Goal: Task Accomplishment & Management: Use online tool/utility

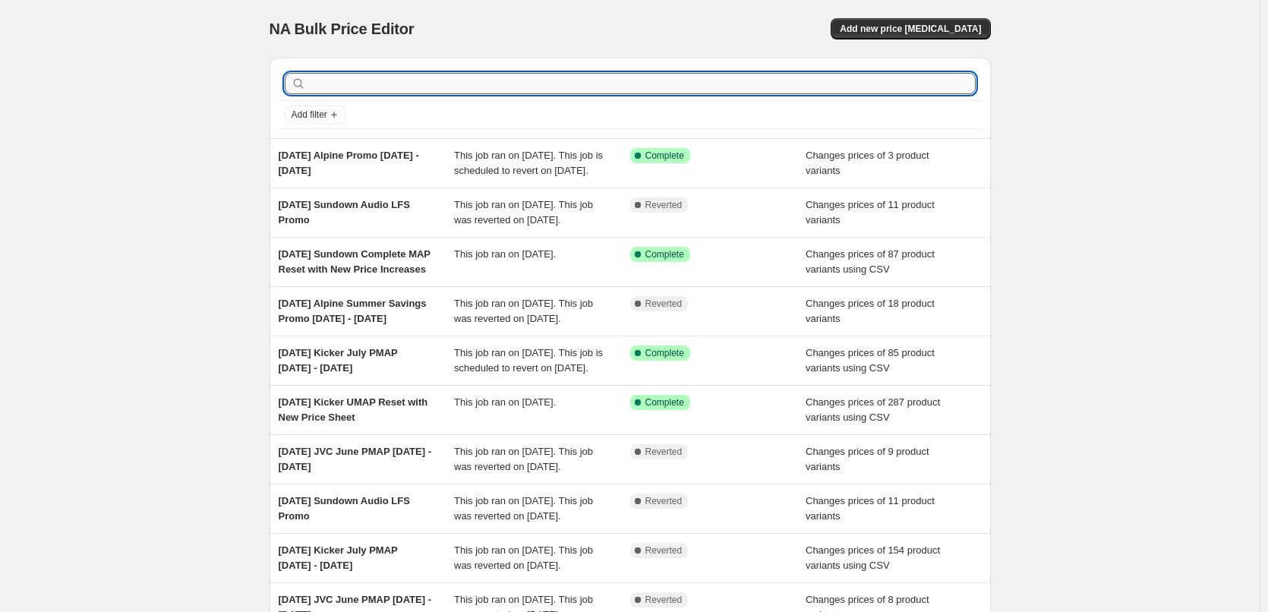
click at [364, 77] on input "text" at bounding box center [642, 83] width 666 height 21
type input "kickre"
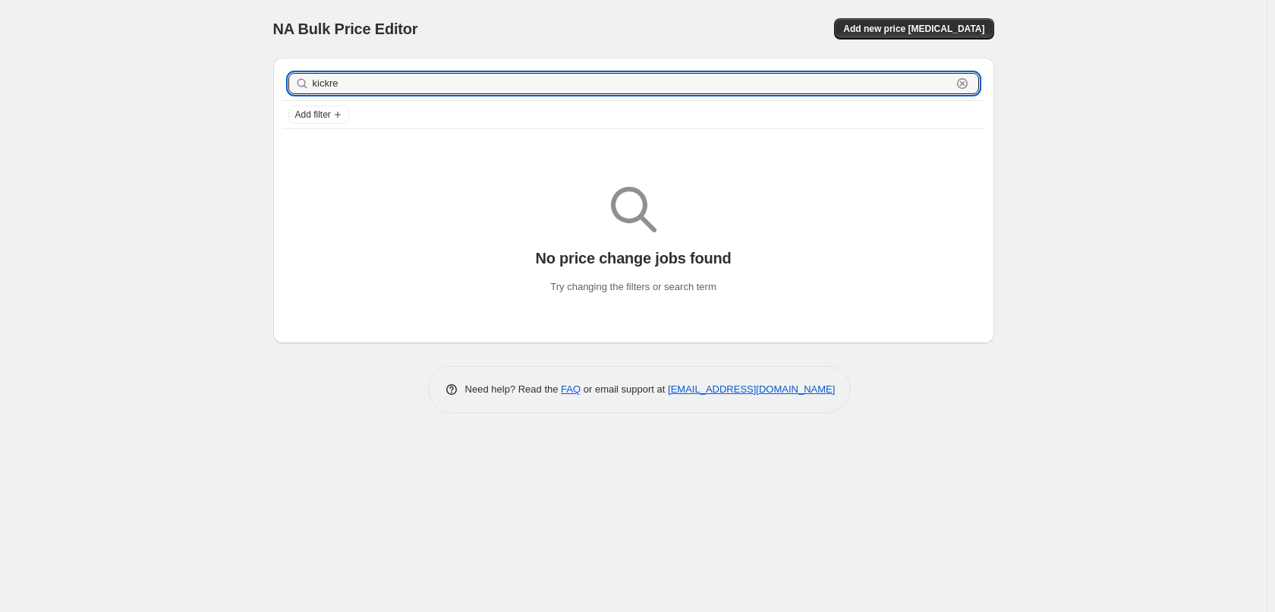
click at [364, 77] on input "kickre" at bounding box center [632, 83] width 639 height 21
type input "kicker"
